Goal: Find specific page/section: Find specific page/section

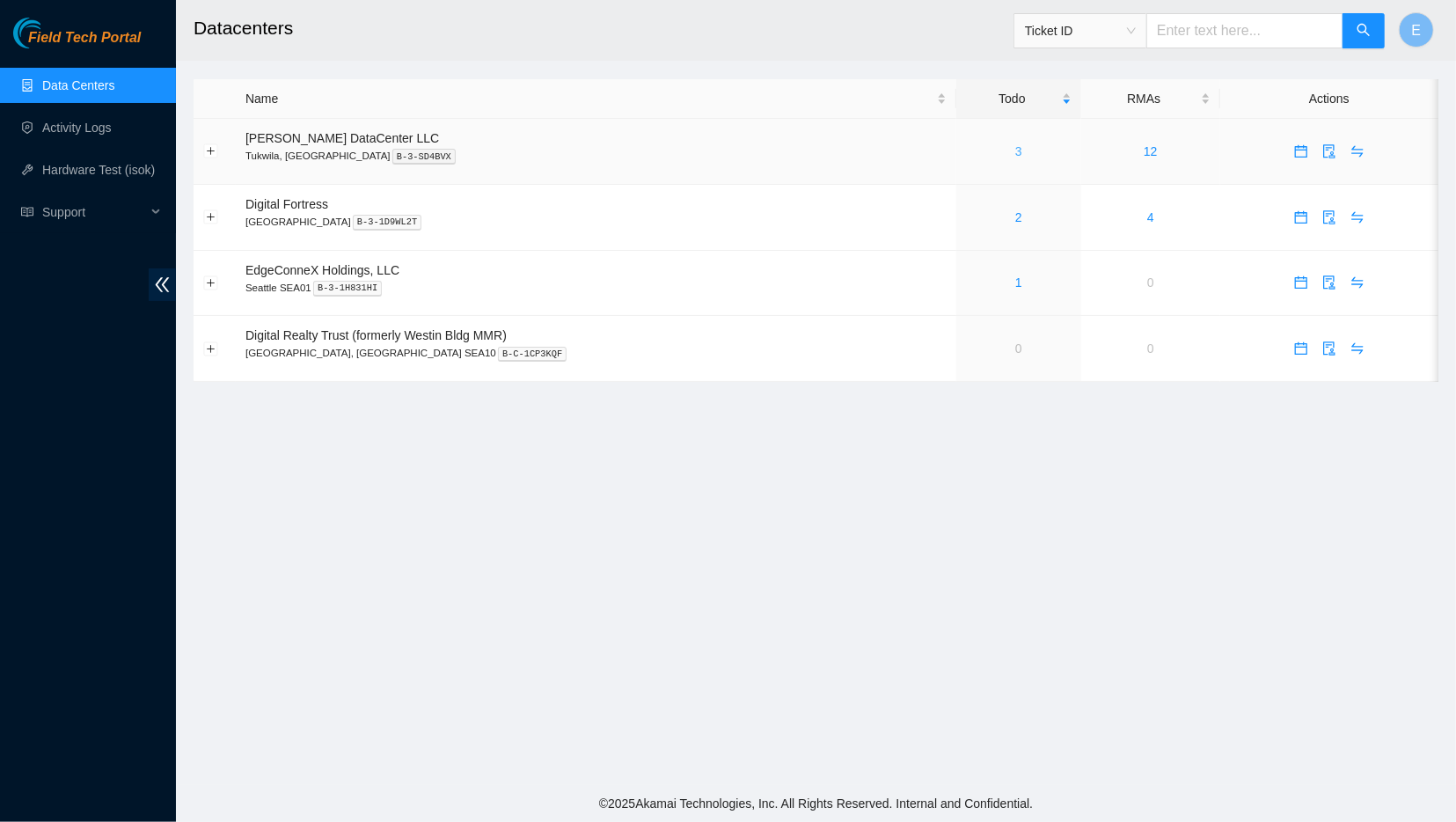
click at [1015, 152] on link "3" at bounding box center [1018, 151] width 7 height 14
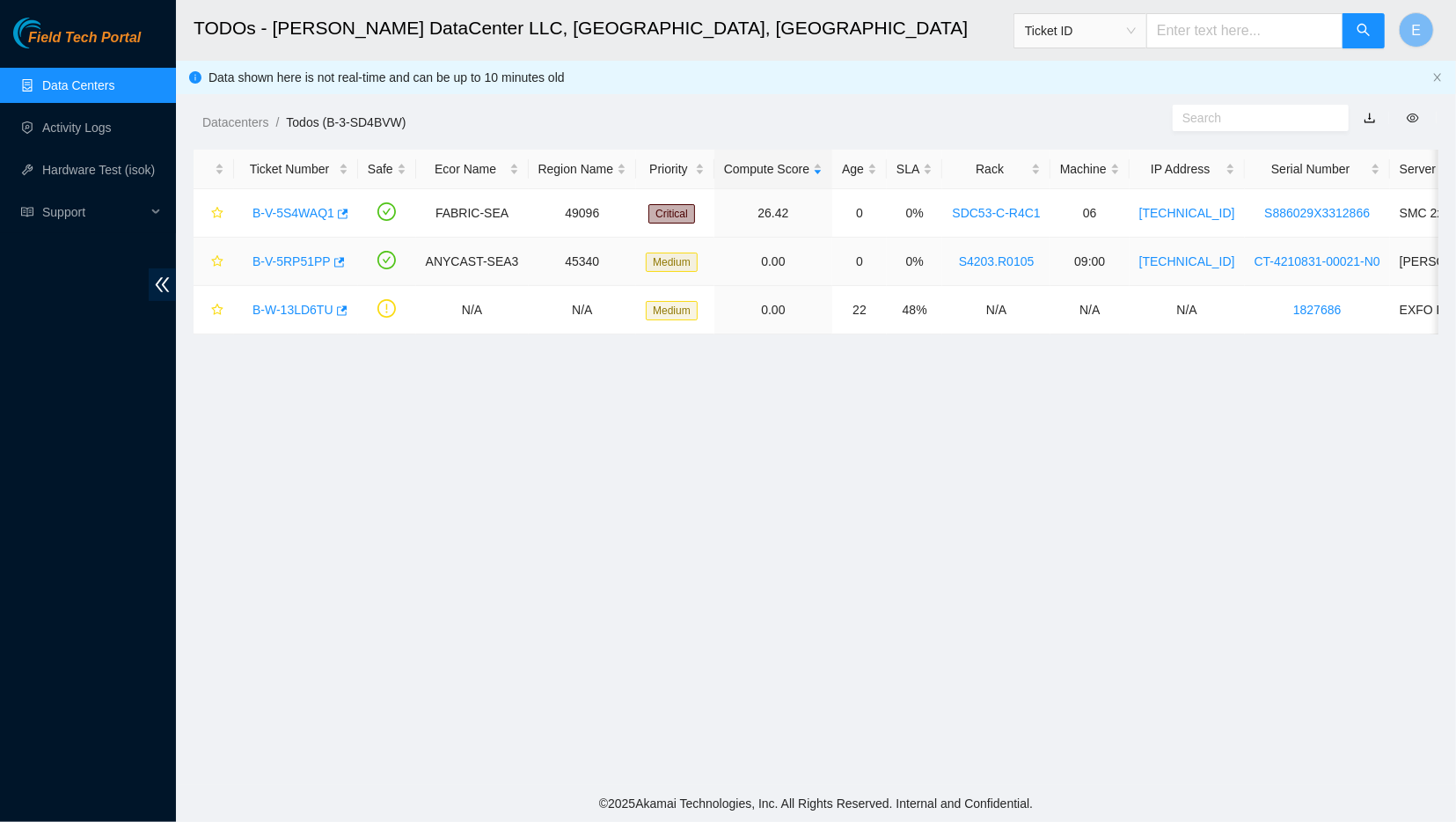
click at [290, 258] on link "B-V-5RP51PP" at bounding box center [291, 261] width 78 height 14
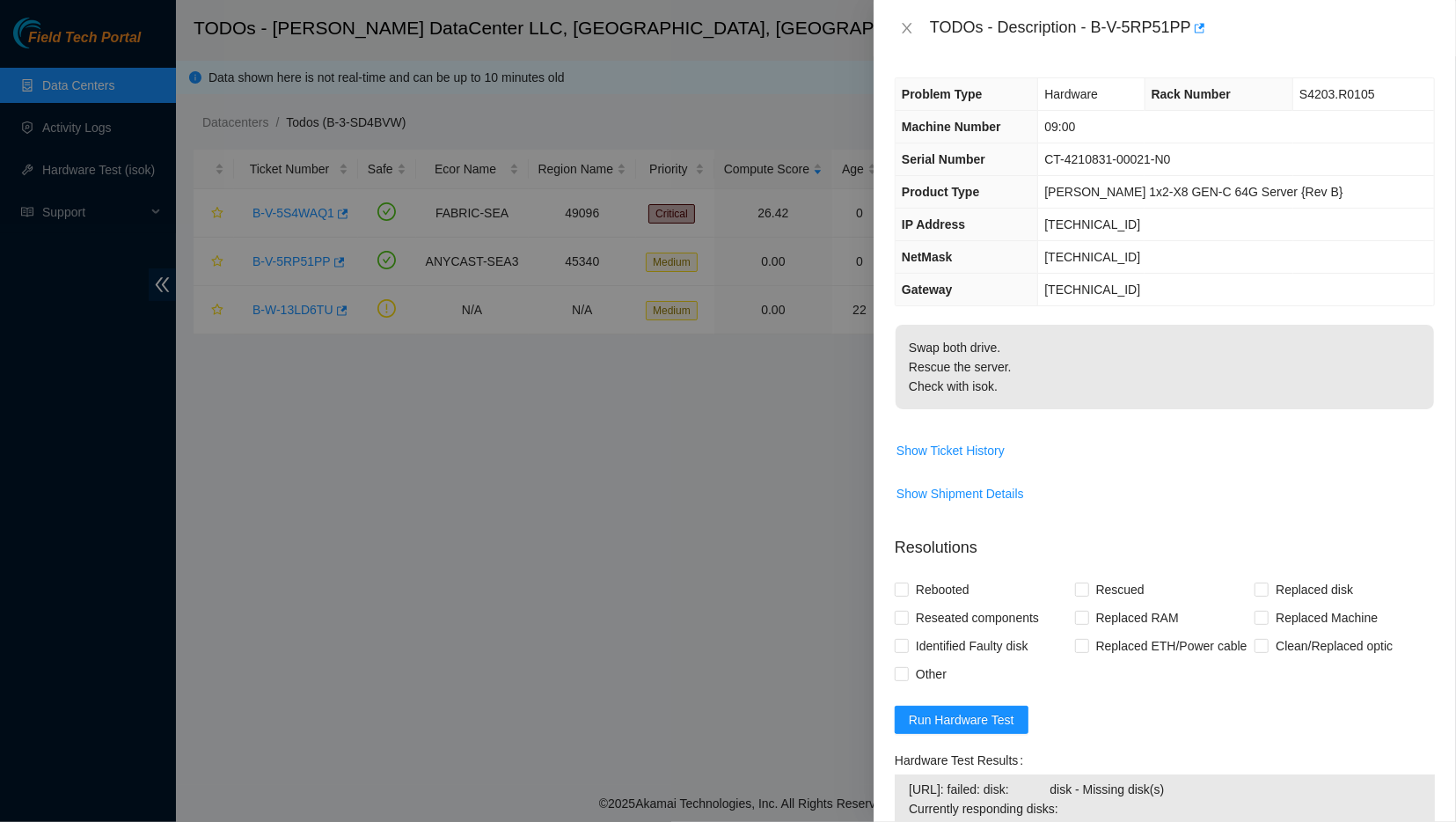
click at [942, 374] on p "Swap both drive. Rescue the server. Check with isok." at bounding box center [1165, 367] width 538 height 85
click at [900, 25] on icon "close" at bounding box center [906, 28] width 14 height 14
